Goal: Check status

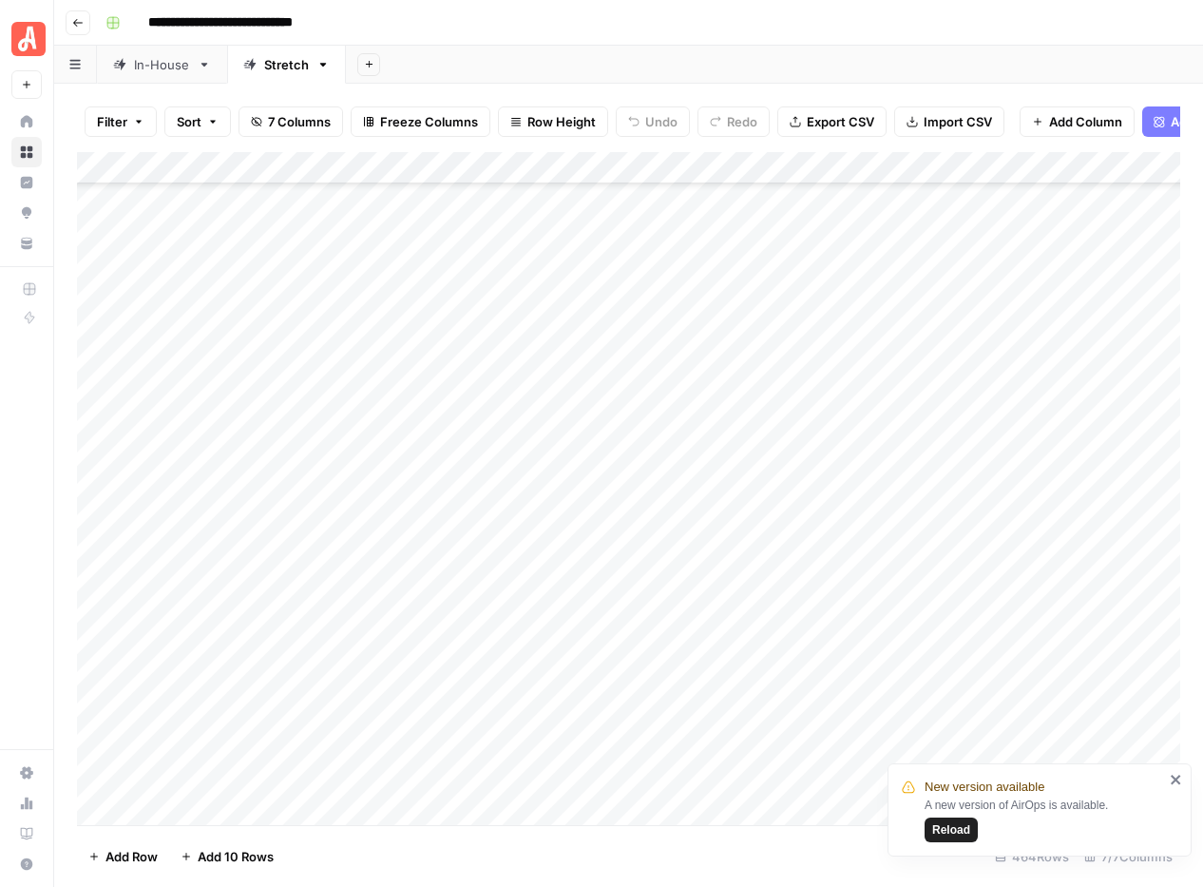
scroll to position [9221, 0]
click at [954, 828] on span "Reload" at bounding box center [951, 829] width 38 height 17
